Goal: Check status

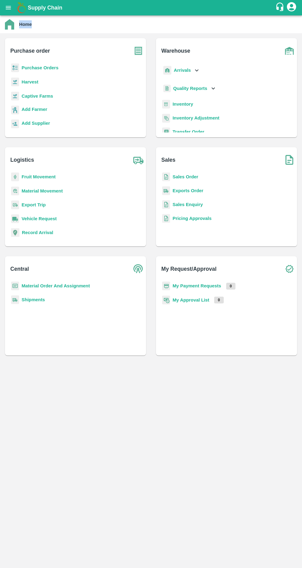
click at [194, 176] on b "Sales Order" at bounding box center [186, 176] width 26 height 5
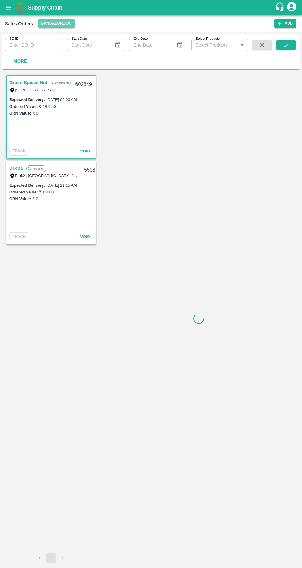
click at [57, 23] on button "Bangalore DC" at bounding box center [56, 23] width 37 height 9
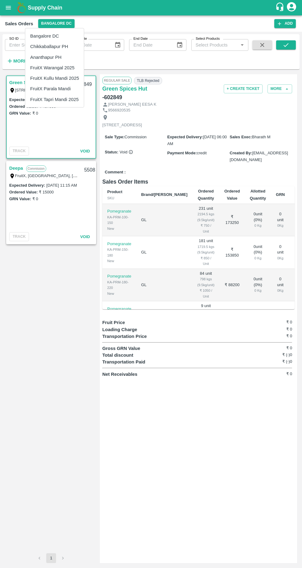
click at [65, 99] on li "FruitX Tapri Mandi 2025" at bounding box center [54, 99] width 59 height 10
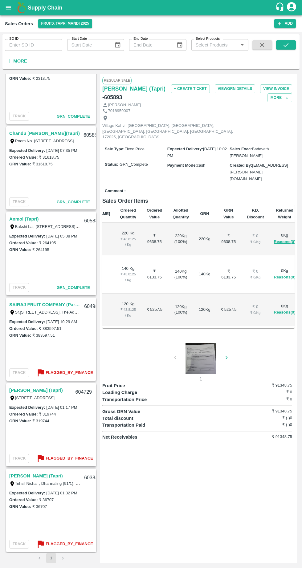
scroll to position [0, 82]
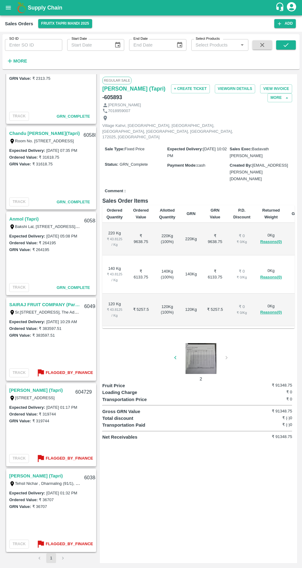
click at [276, 98] on button "More" at bounding box center [280, 97] width 25 height 9
click at [188, 102] on div "+ Create Ticket View GRN Details View Invoice More Clone Edit View Logs" at bounding box center [230, 93] width 128 height 18
click at [66, 26] on button "FruitX Tapri Mandi 2025" at bounding box center [65, 23] width 54 height 9
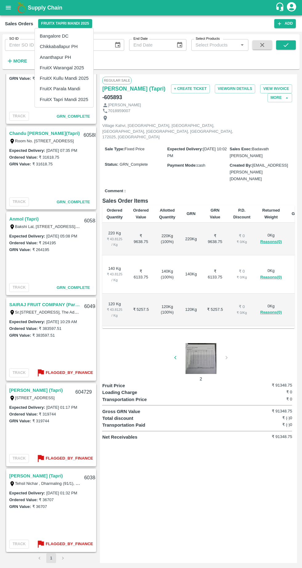
click at [167, 473] on div at bounding box center [151, 284] width 302 height 568
